Goal: Check status: Check status

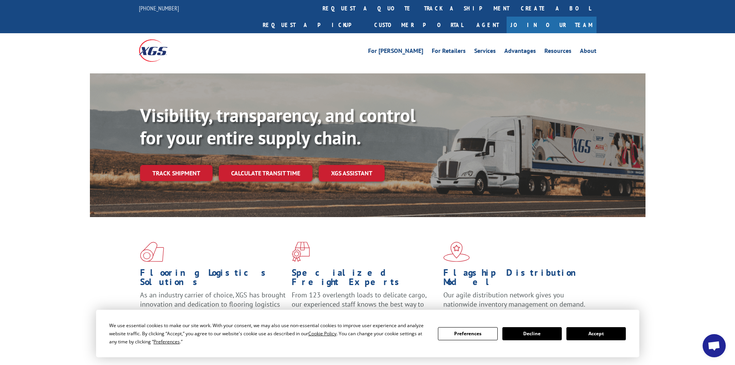
click at [641, 257] on div "Flooring Logistics Solutions As an industry carrier of choice, XGS has brought …" at bounding box center [368, 288] width 556 height 142
click at [191, 165] on link "Track shipment" at bounding box center [176, 173] width 73 height 16
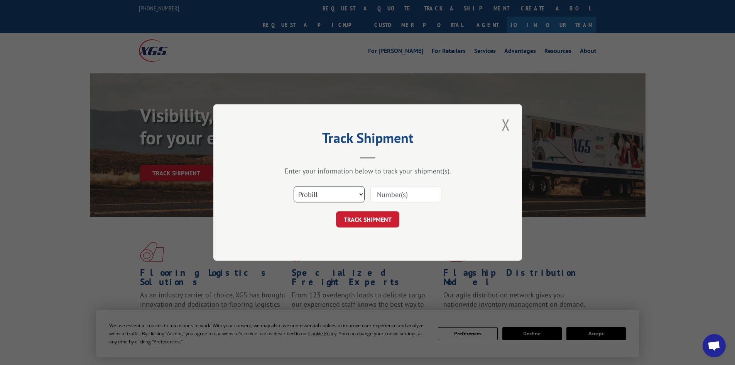
click at [318, 194] on select "Select category... Probill BOL PO" at bounding box center [329, 194] width 71 height 16
select select "po"
click at [294, 186] on select "Select category... Probill BOL PO" at bounding box center [329, 194] width 71 height 16
paste input "28507748"
type input "28507748"
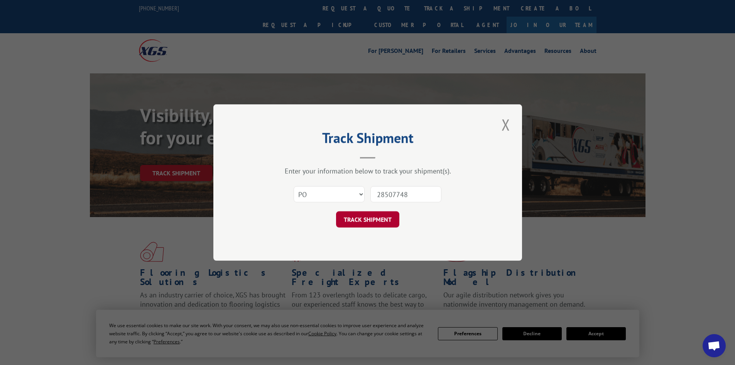
click at [381, 216] on button "TRACK SHIPMENT" at bounding box center [367, 219] width 63 height 16
